Goal: Task Accomplishment & Management: Use online tool/utility

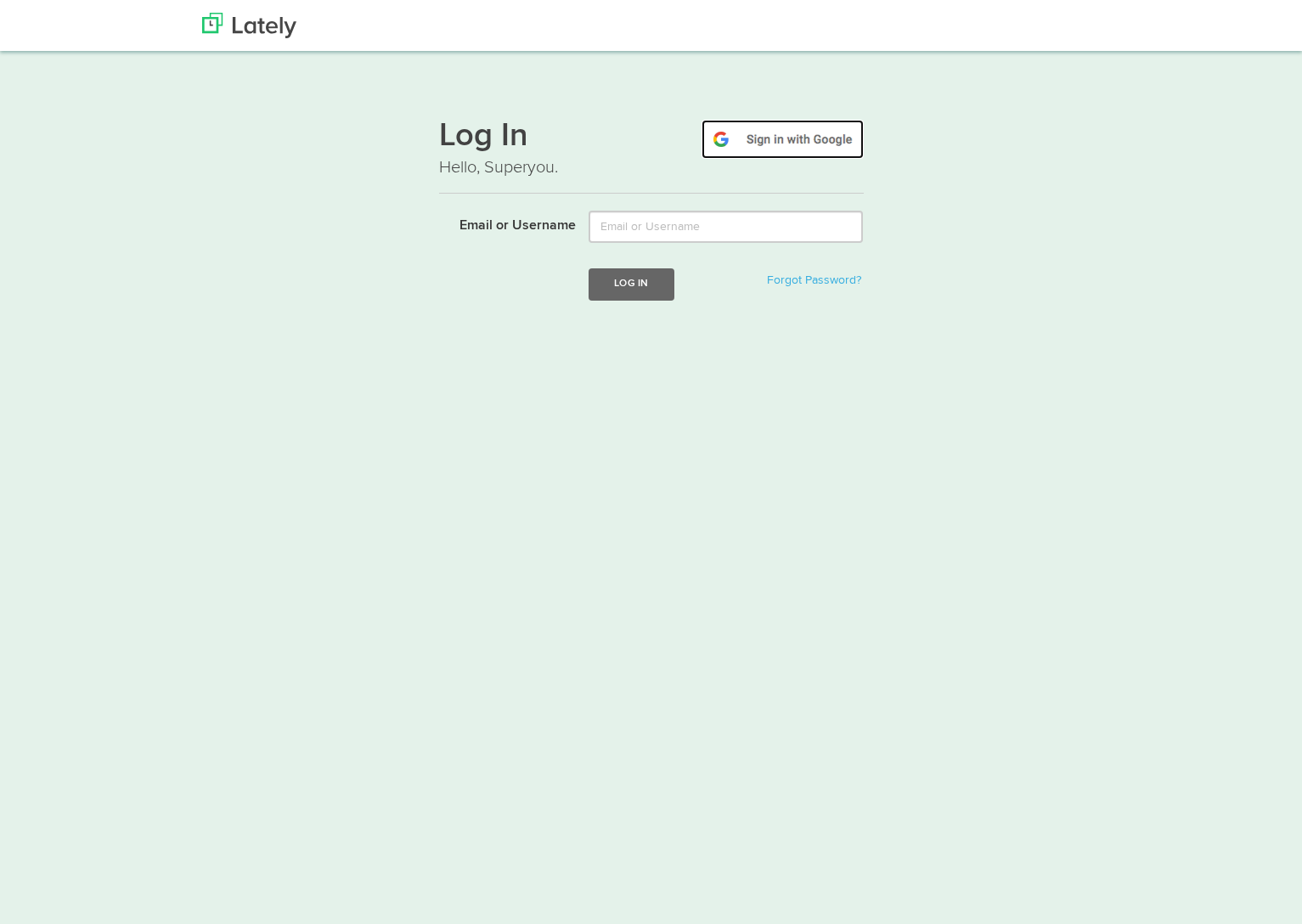
click at [807, 151] on img at bounding box center [783, 139] width 163 height 39
click at [773, 146] on img at bounding box center [783, 139] width 163 height 39
